Goal: Check status: Check status

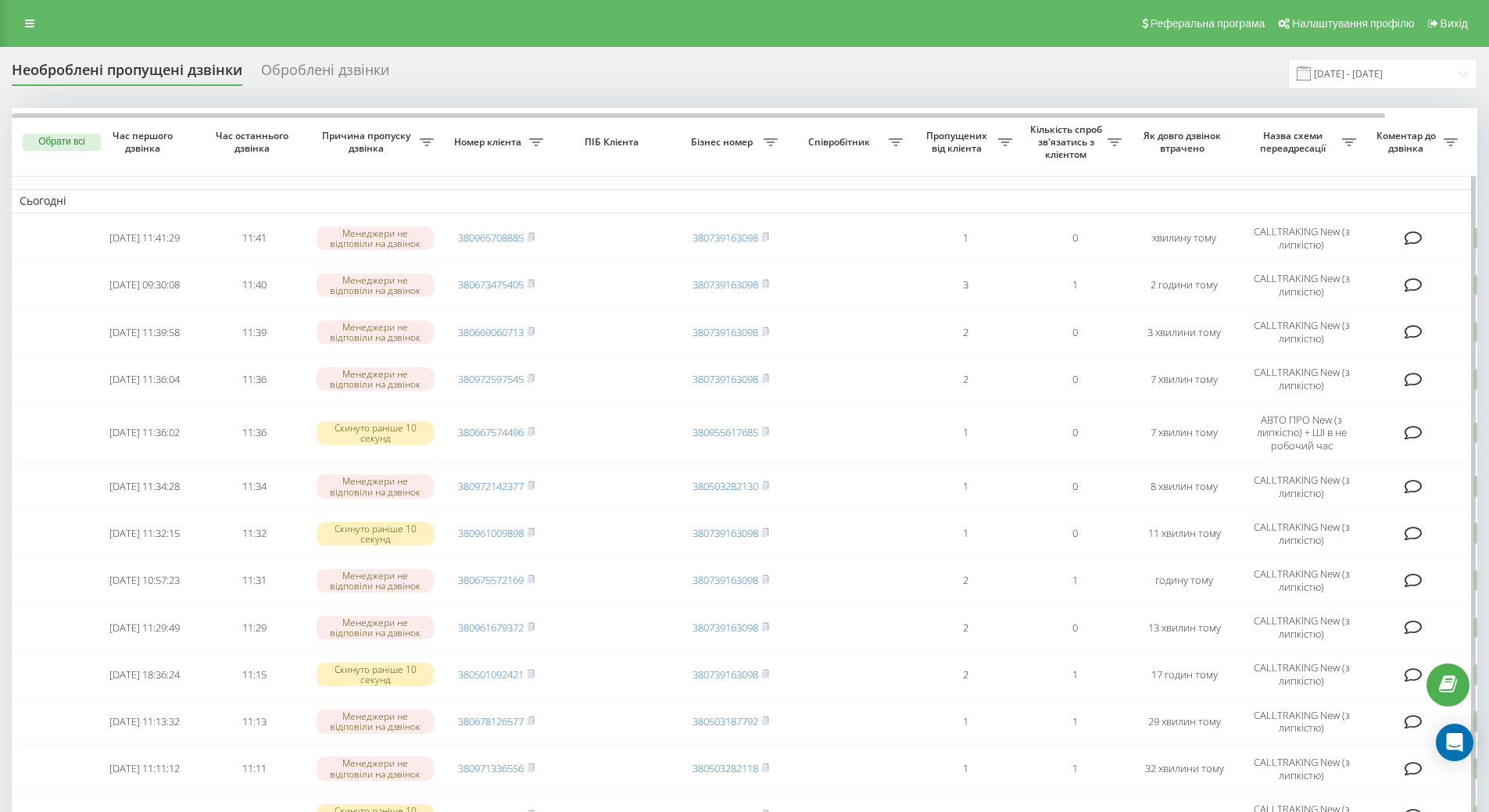
click at [1116, 139] on icon at bounding box center [1114, 142] width 14 height 7
click at [977, 193] on td "Сьогодні" at bounding box center [794, 200] width 1563 height 23
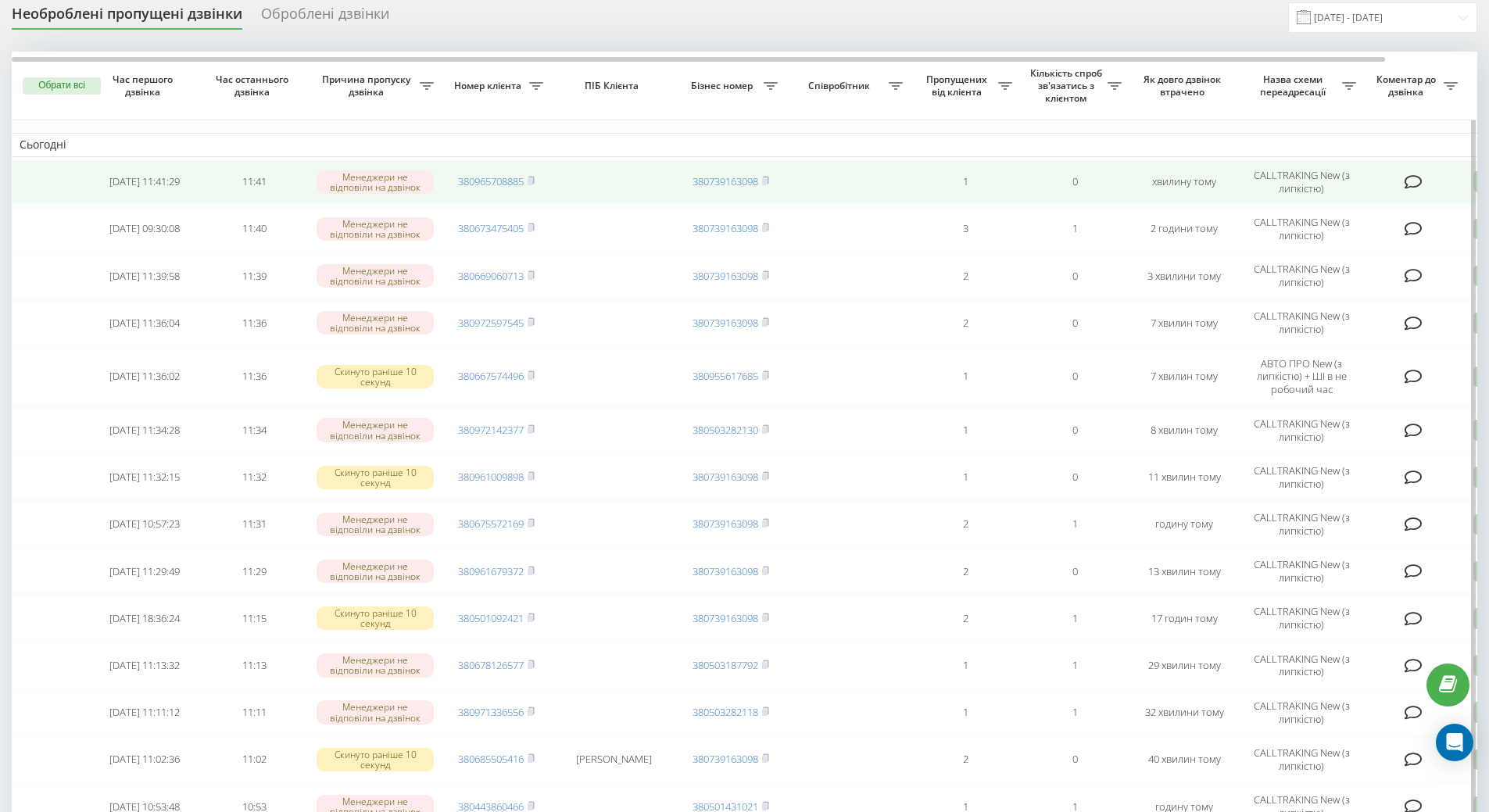
scroll to position [78, 0]
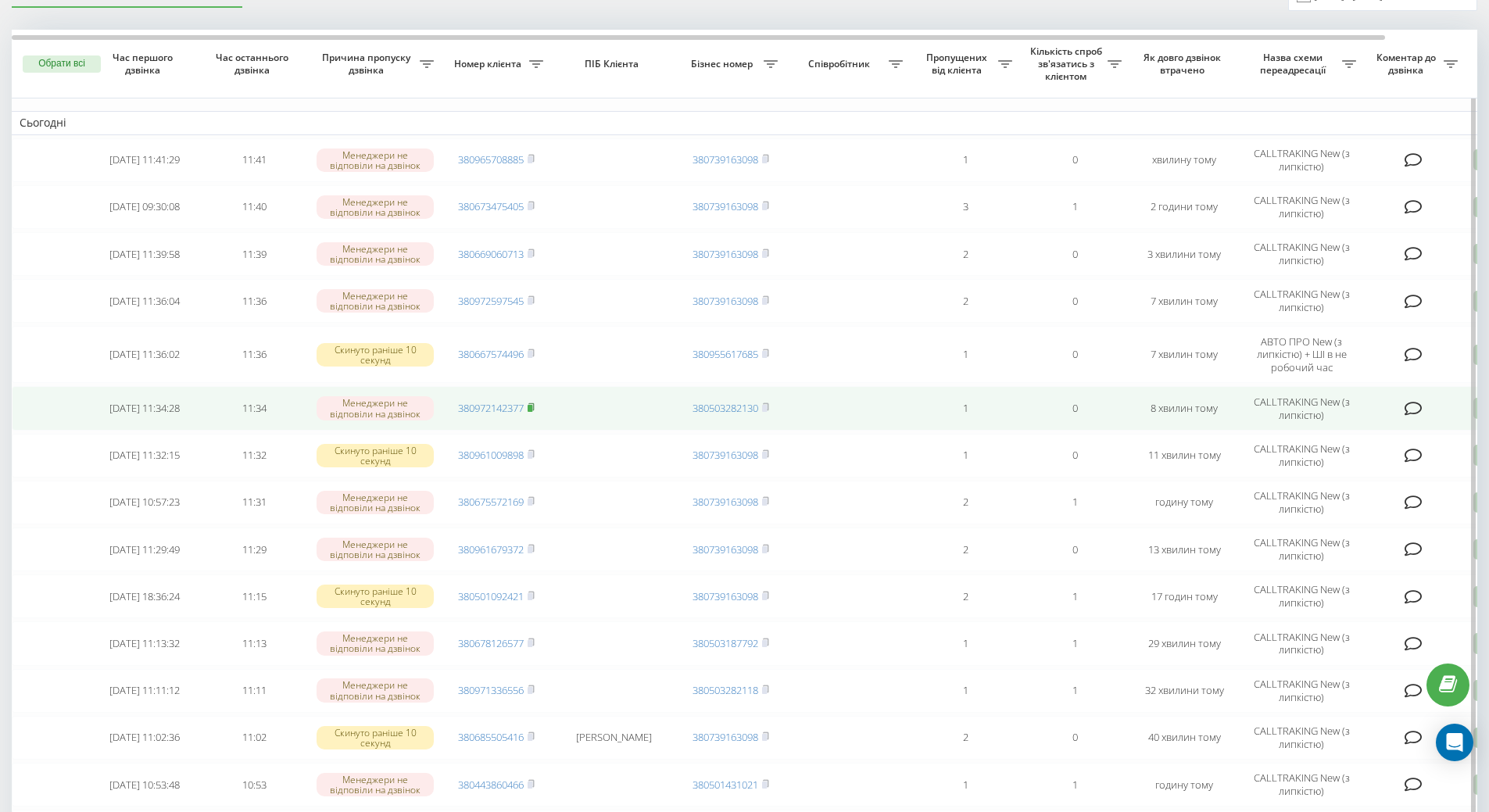
click at [534, 404] on icon at bounding box center [532, 407] width 6 height 7
click at [532, 410] on rect at bounding box center [530, 408] width 5 height 7
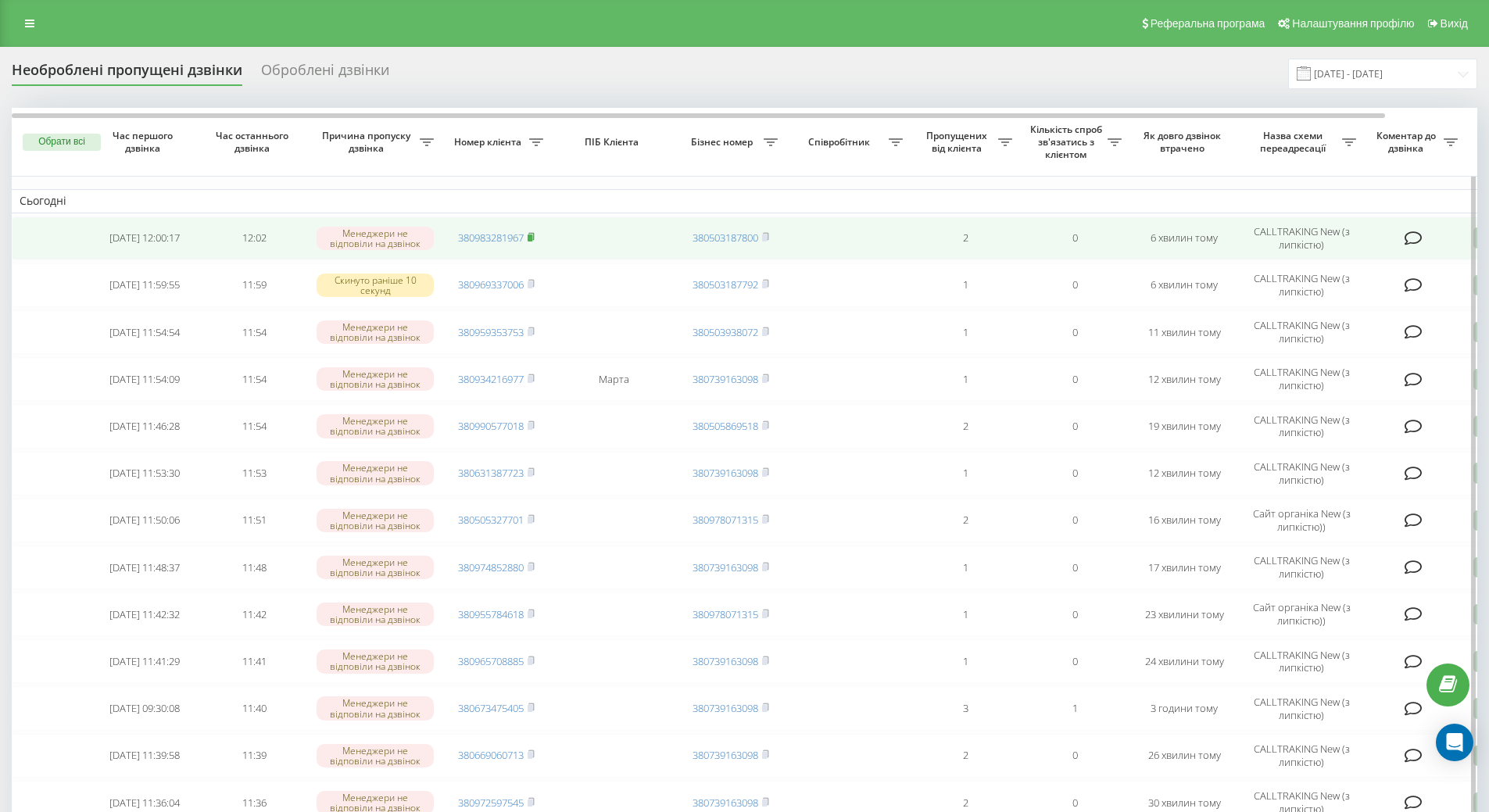
click at [530, 235] on rect at bounding box center [530, 238] width 5 height 7
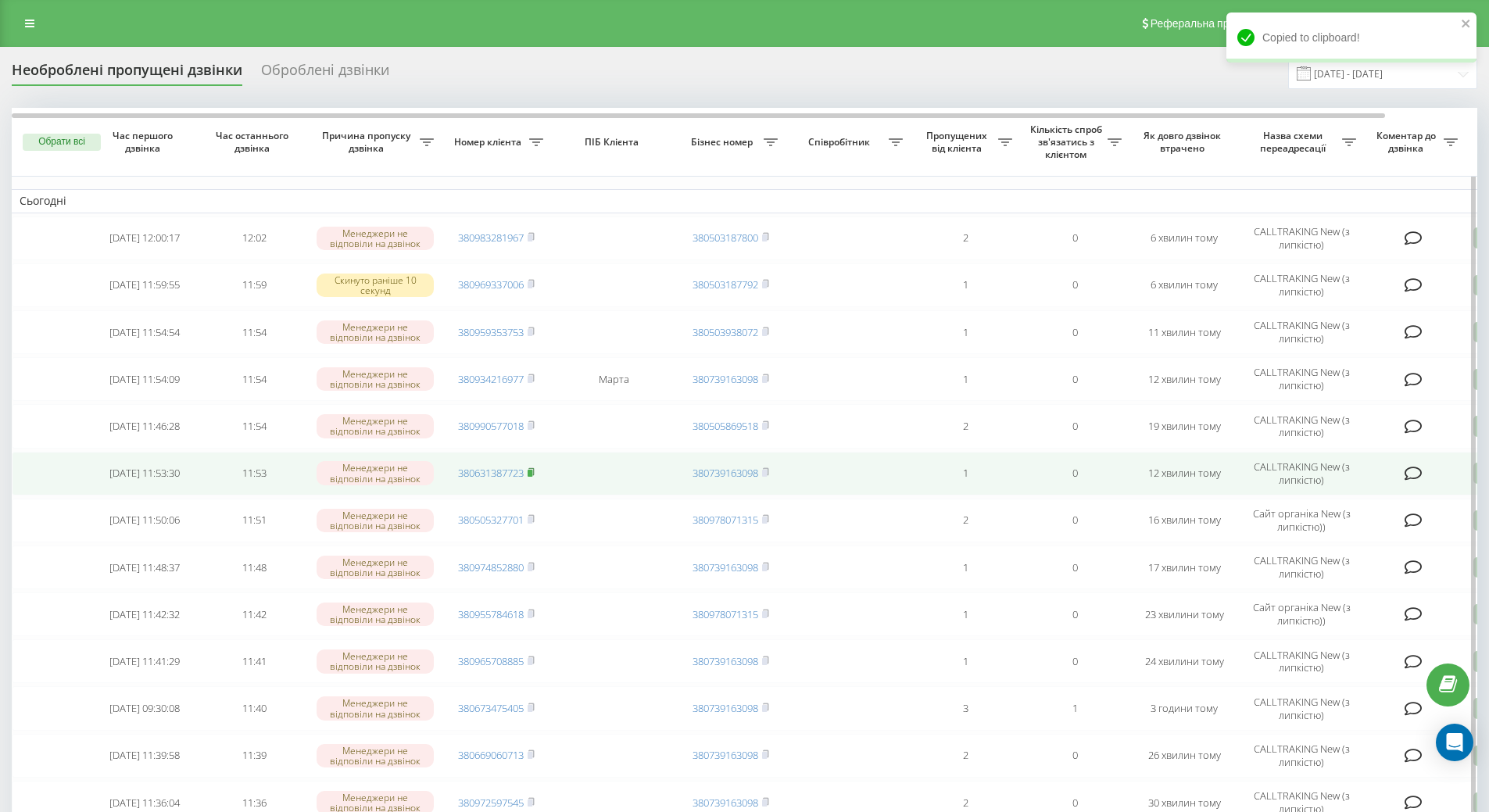
click at [532, 472] on rect at bounding box center [530, 473] width 5 height 7
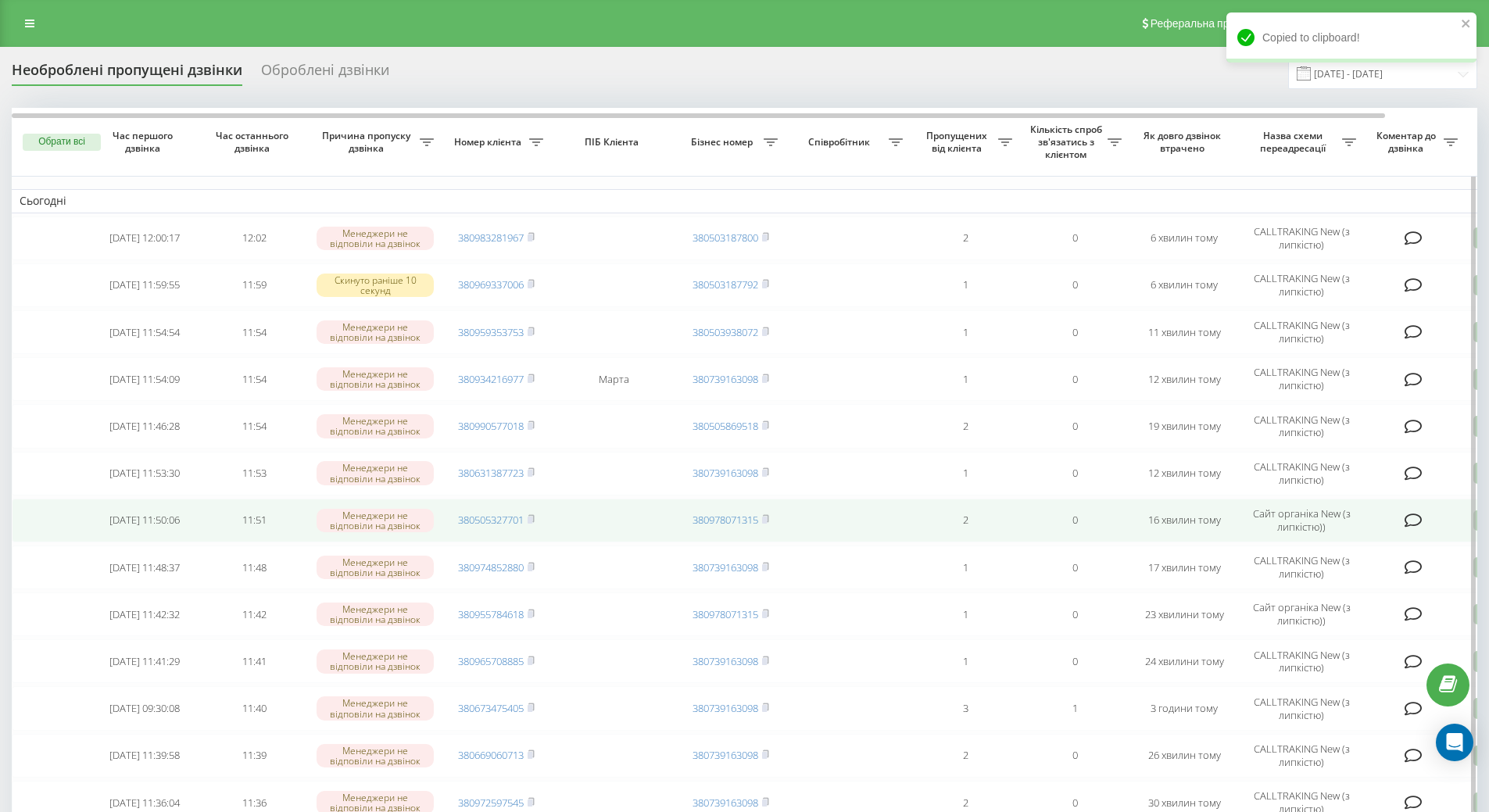
click at [538, 516] on td "380505327701" at bounding box center [496, 520] width 109 height 44
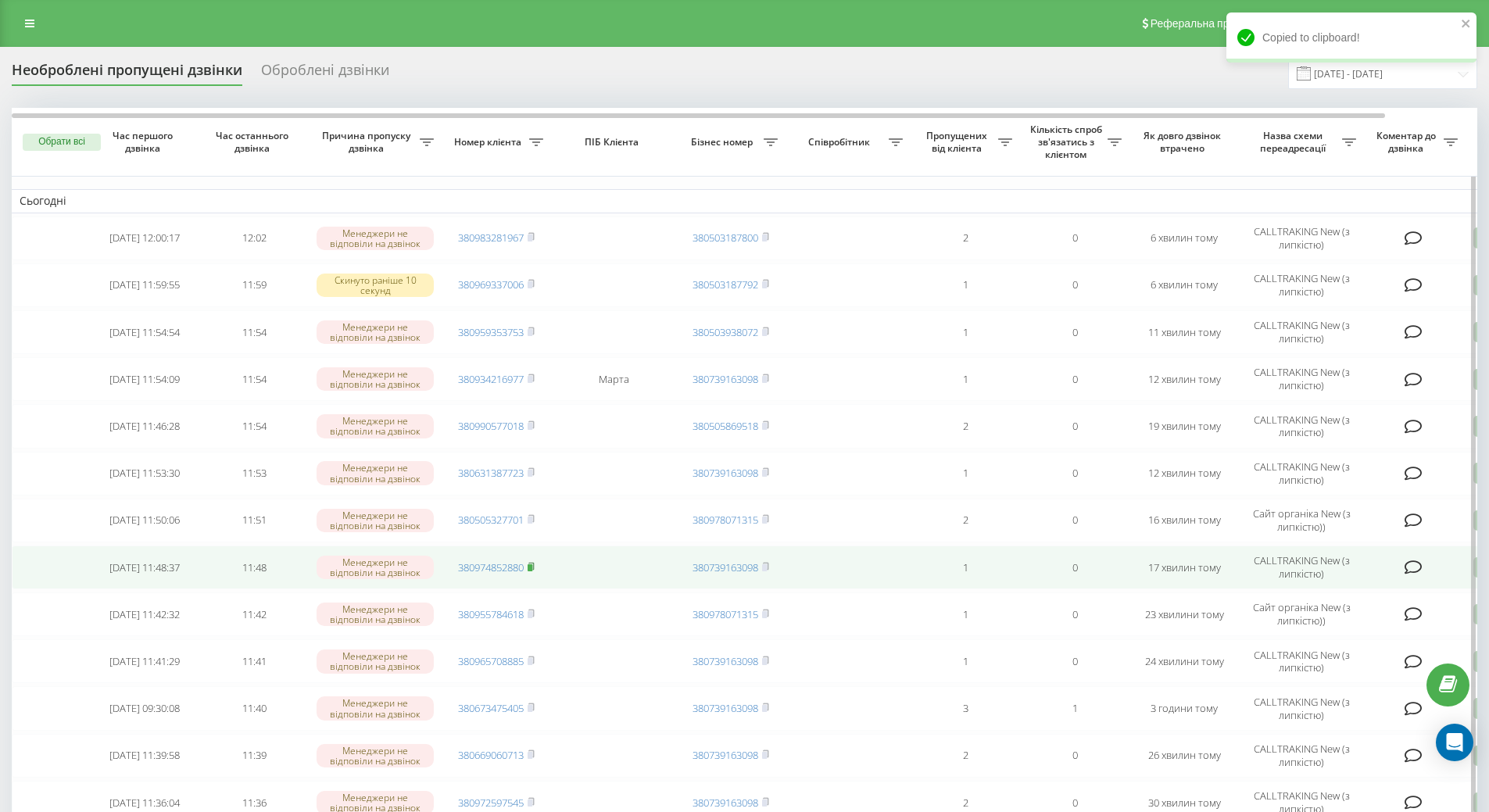
click at [532, 568] on rect at bounding box center [530, 568] width 5 height 7
